Goal: Register for event/course

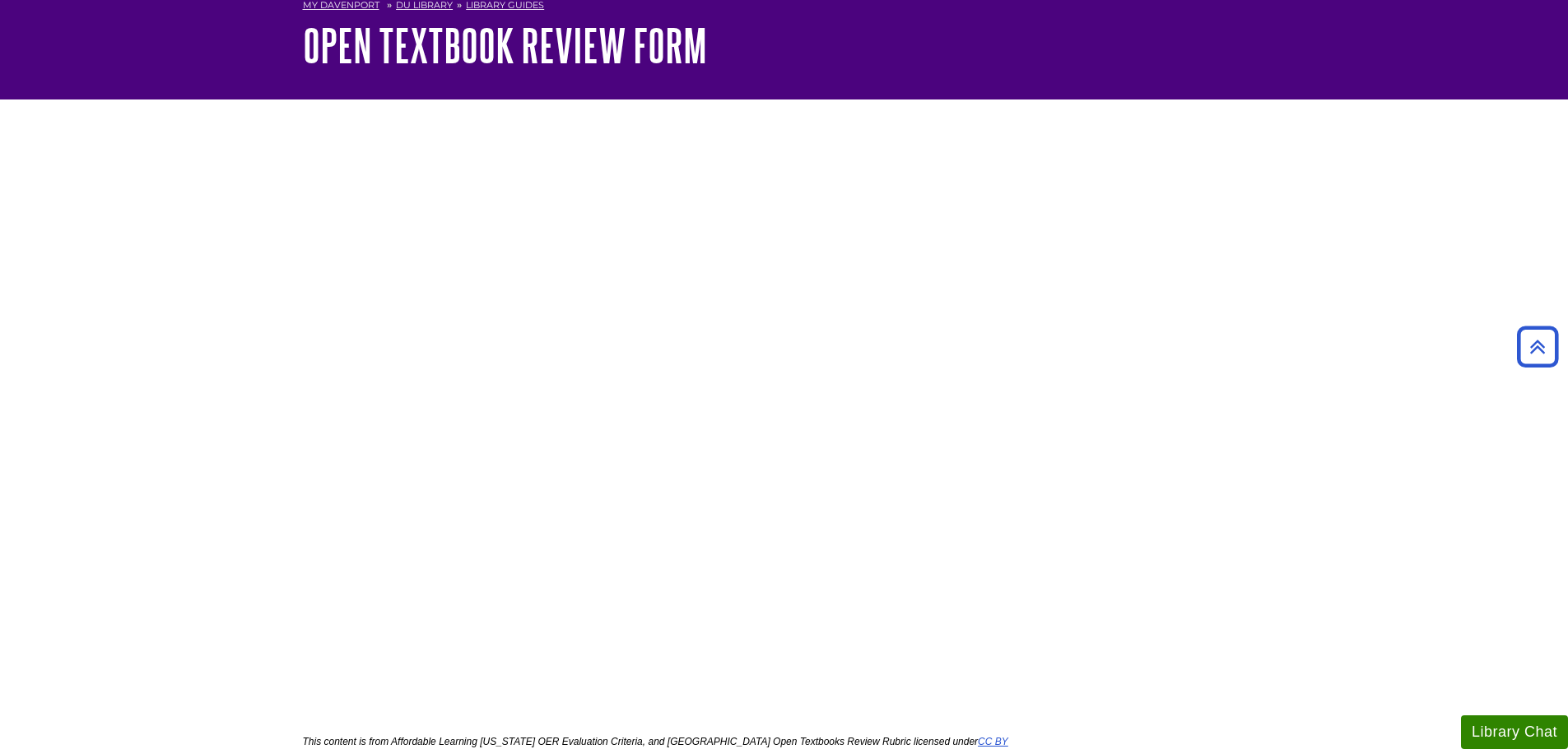
scroll to position [82, 0]
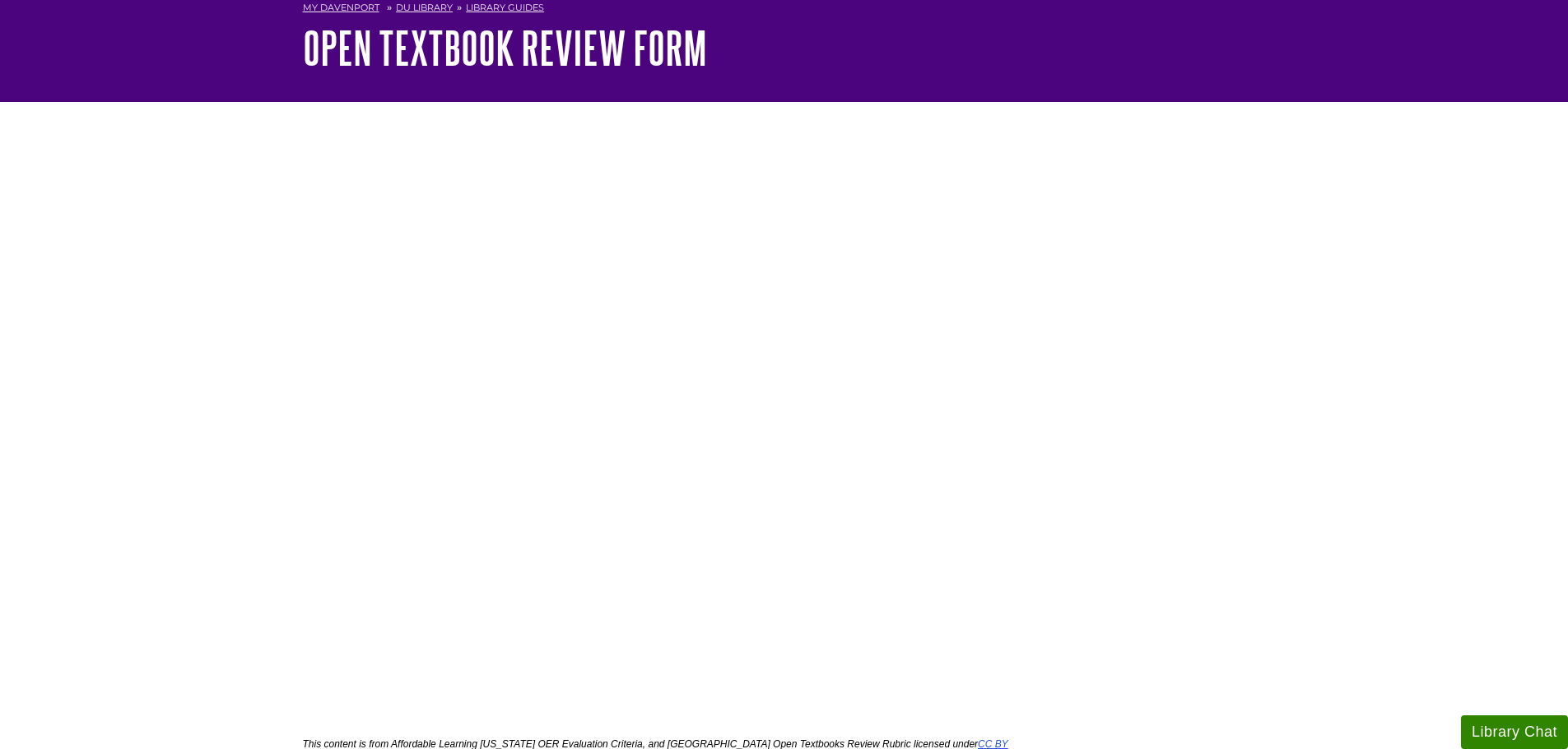
drag, startPoint x: 1248, startPoint y: 233, endPoint x: 1260, endPoint y: 4, distance: 229.3
click at [1248, 231] on div "<a href="https://davenport.libwizard.com/public/mode/no_header/1c45a11160529661…" at bounding box center [784, 466] width 988 height 684
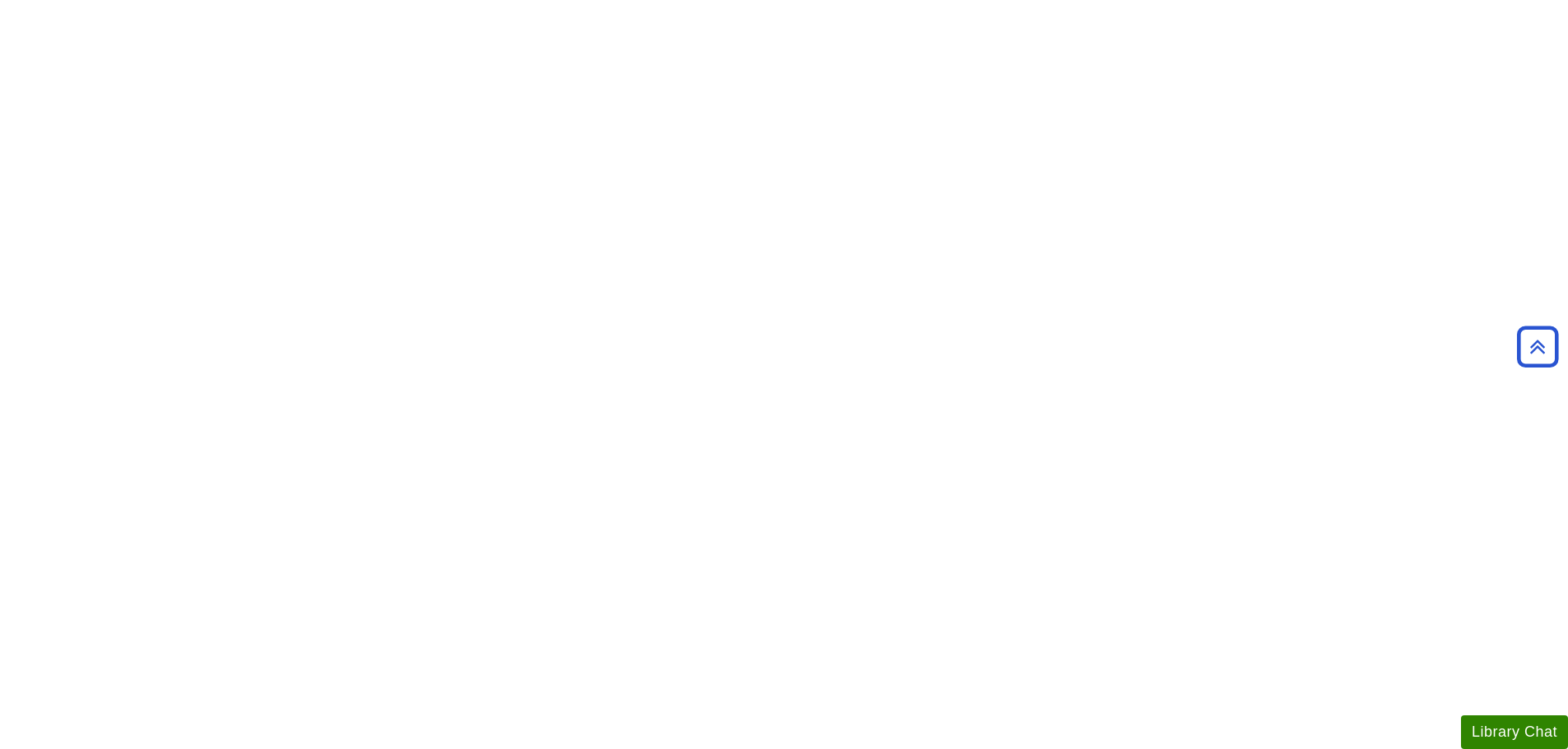
scroll to position [494, 0]
click at [1279, 334] on body "Skip to Main Content Search My [PERSON_NAME] DU Library Library Guides Open Edu…" at bounding box center [784, 412] width 1568 height 1812
click at [1219, 422] on div "<a href="[URL][PERSON_NAME][DOMAIN_NAME]">Go to LibWizard Form</a>" at bounding box center [784, 295] width 988 height 1165
click at [1198, 396] on div "<a href="[URL][PERSON_NAME][DOMAIN_NAME]">Go to LibWizard Form</a>" at bounding box center [784, 141] width 988 height 1187
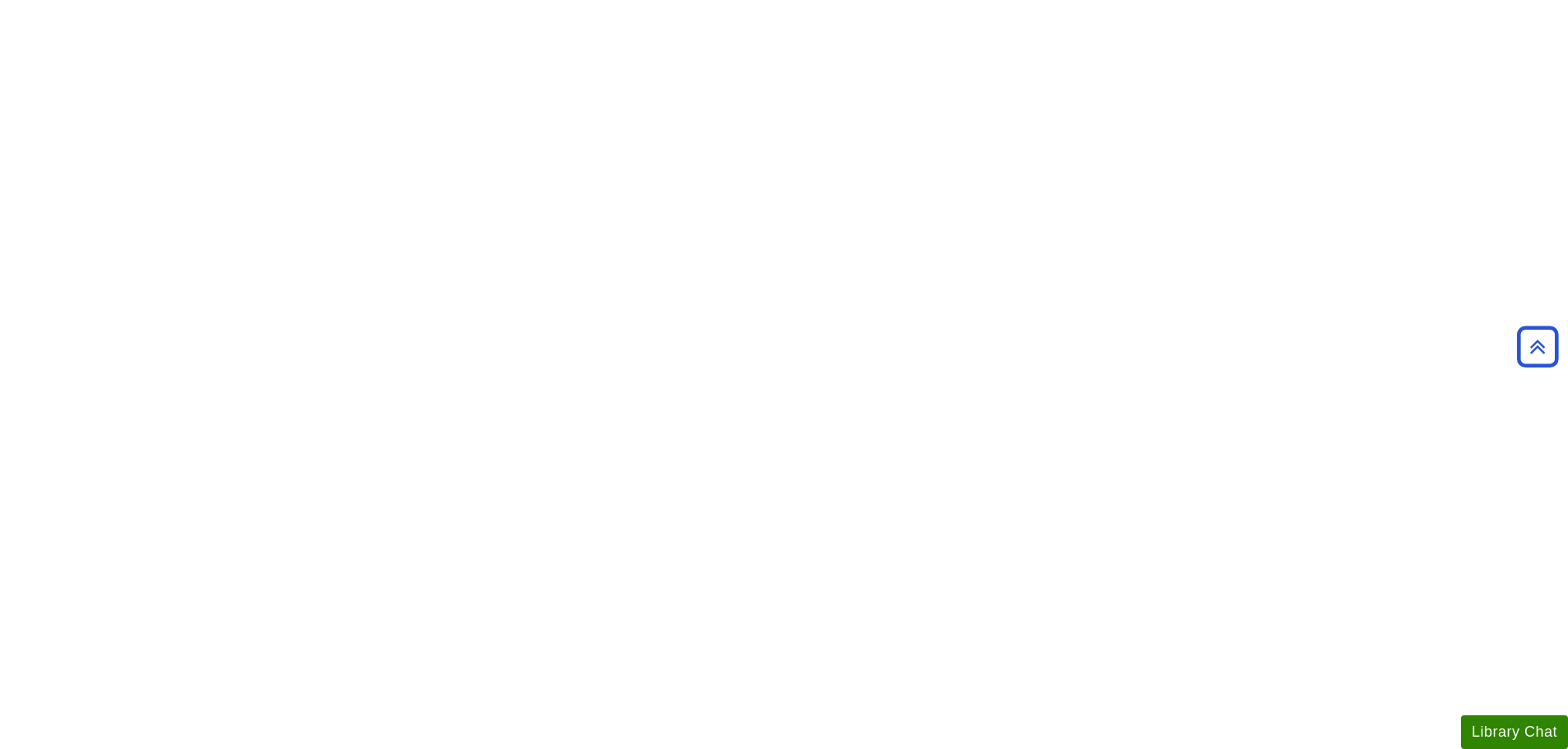
scroll to position [411, 0]
click at [1267, 499] on div "<a href="[URL][PERSON_NAME][DOMAIN_NAME]">Go to LibWizard Form</a>" at bounding box center [784, 387] width 988 height 1187
click at [1050, 308] on div "<a href="[URL][PERSON_NAME][DOMAIN_NAME]">Go to LibWizard Form</a>" at bounding box center [784, 223] width 988 height 1187
